Goal: Find contact information: Find contact information

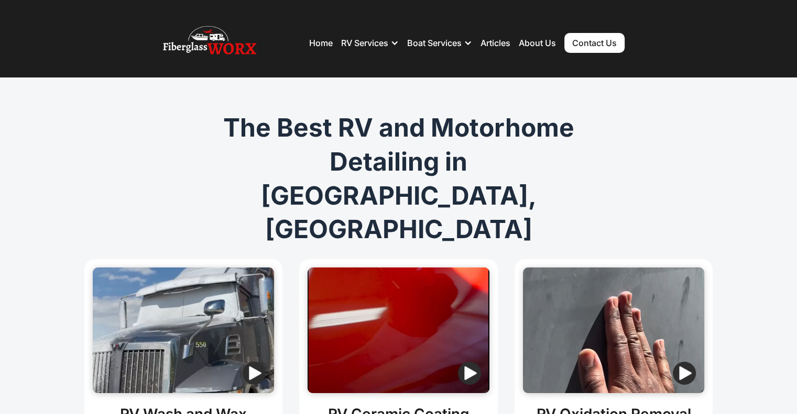
click at [596, 46] on link "Contact Us" at bounding box center [594, 43] width 60 height 20
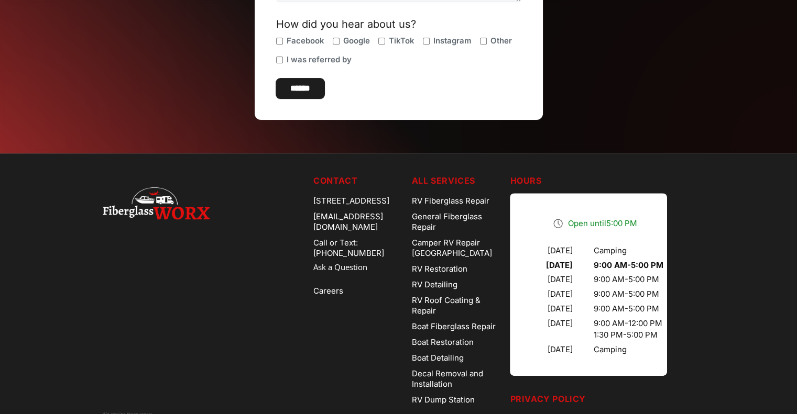
scroll to position [472, 0]
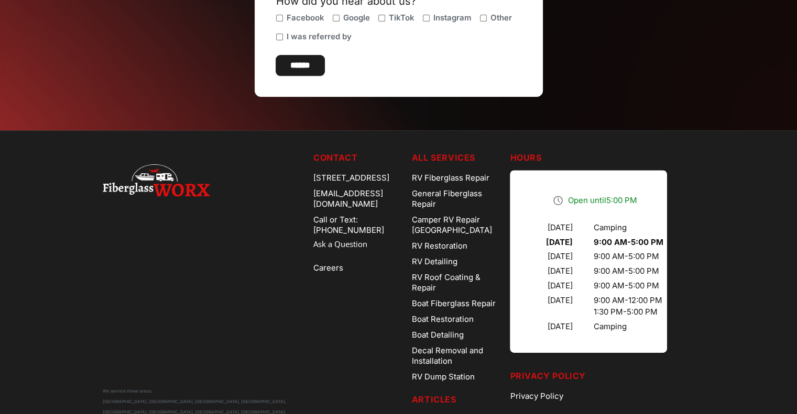
drag, startPoint x: 302, startPoint y: 173, endPoint x: 360, endPoint y: 189, distance: 59.7
click at [360, 189] on div "We service these areas: Arvada, CO, Aurora, CO, Denver, CO, Parker, CO, Boulder…" at bounding box center [399, 331] width 592 height 361
copy div "[STREET_ADDRESS]"
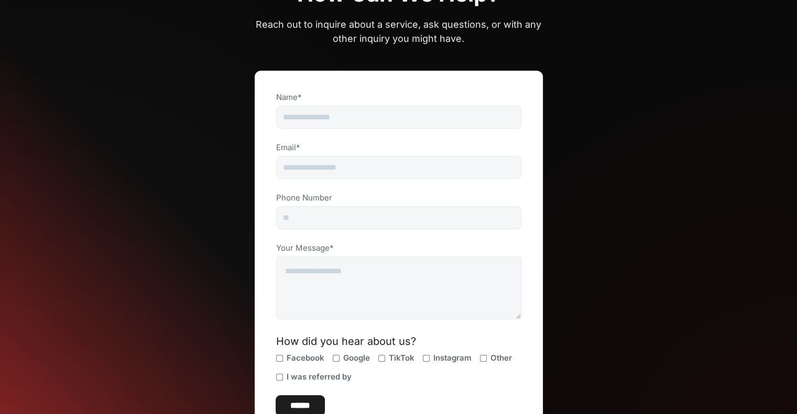
scroll to position [0, 0]
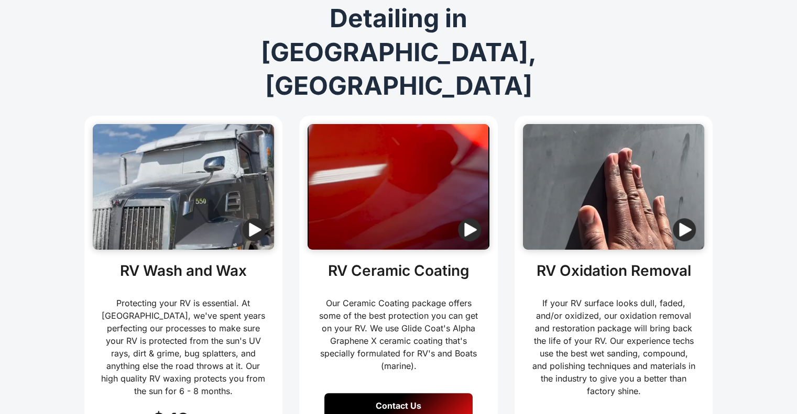
scroll to position [52, 0]
